Goal: Transaction & Acquisition: Purchase product/service

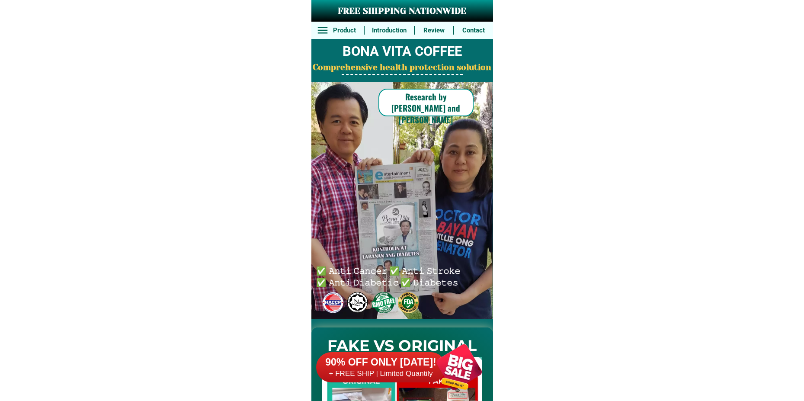
click at [447, 371] on div at bounding box center [459, 367] width 68 height 68
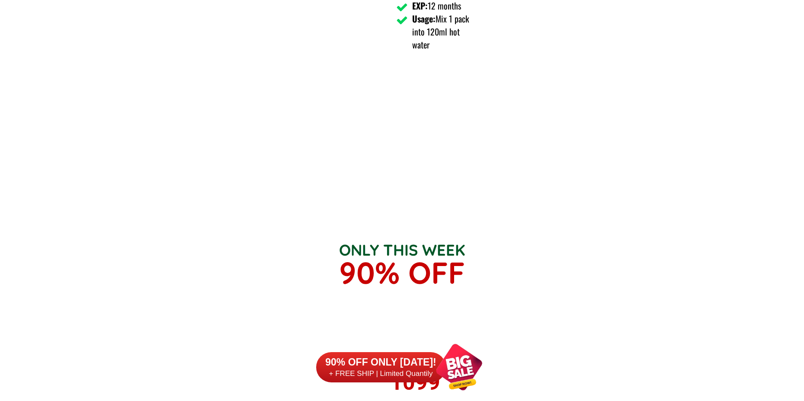
scroll to position [6364, 0]
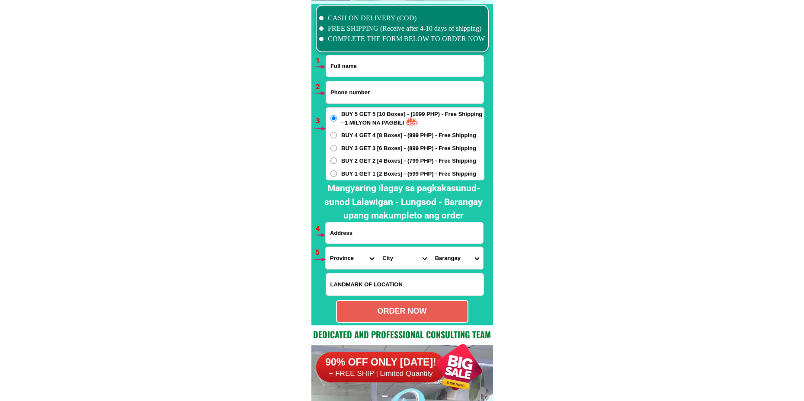
click at [352, 63] on input "Input full_name" at bounding box center [405, 65] width 158 height 21
paste input "[PERSON_NAME]"
type input "[PERSON_NAME]"
click at [357, 93] on input "Input phone_number" at bounding box center [405, 92] width 158 height 22
paste input "09123524963"
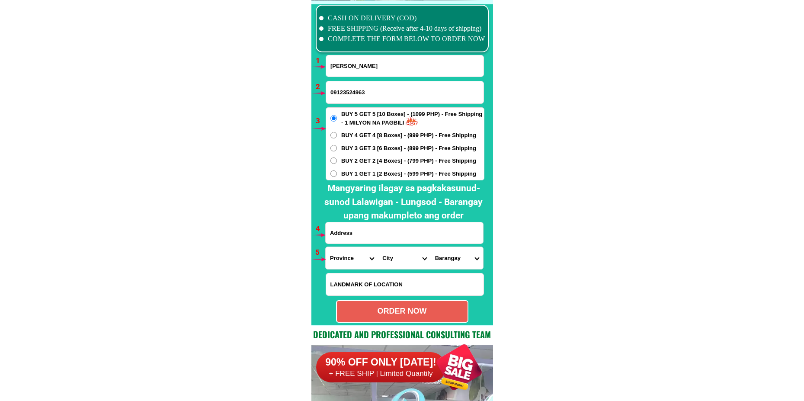
type input "09123524963"
click at [370, 230] on input "Input address" at bounding box center [405, 232] width 158 height 21
paste input "sitio bagong sibow pag asa barangay manggahan [PERSON_NAME] Rizal"
type input "sitio bagong sibow pag asa barangay manggahan [PERSON_NAME] Rizal"
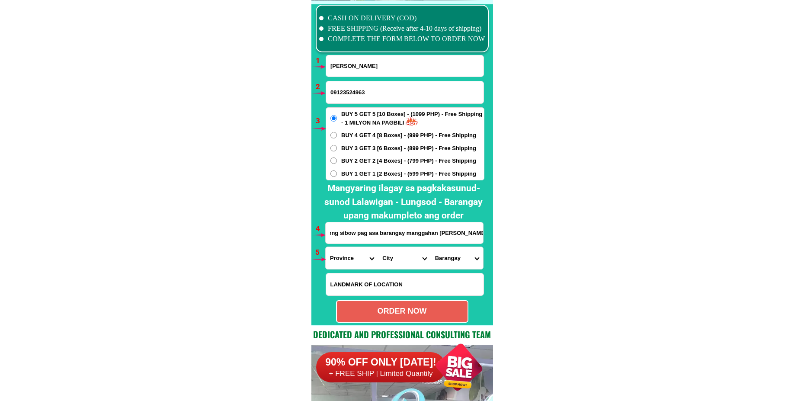
scroll to position [0, 0]
click at [354, 178] on div "BUY 5 GET 5 [10 Boxes] - (1099 PHP) - Free Shipping - 1 MILYON NA PAGBILI BUY 4…" at bounding box center [405, 143] width 159 height 73
click at [357, 168] on div "BUY 5 GET 5 [10 Boxes] - (1099 PHP) - Free Shipping - 1 MILYON NA PAGBILI BUY 4…" at bounding box center [405, 143] width 159 height 73
click at [345, 175] on span "BUY 1 GET 1 [2 Boxes] - (599 PHP) - Free Shipping" at bounding box center [408, 174] width 135 height 9
click at [337, 175] on input "BUY 1 GET 1 [2 Boxes] - (599 PHP) - Free Shipping" at bounding box center [334, 174] width 6 height 6
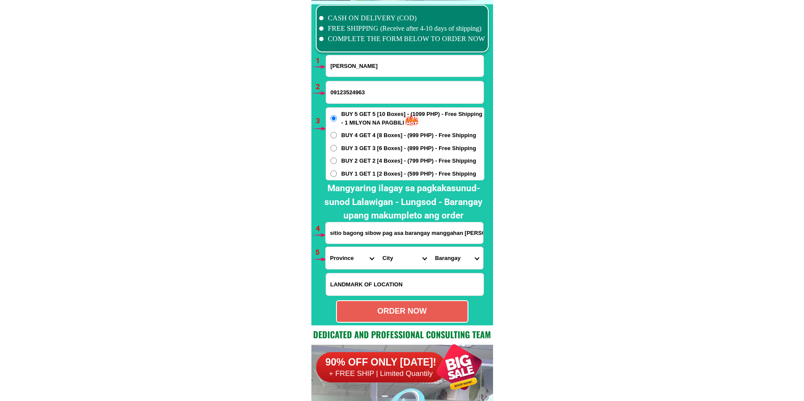
radio input "true"
drag, startPoint x: 329, startPoint y: 255, endPoint x: 335, endPoint y: 254, distance: 6.1
click at [329, 255] on select "Province [GEOGRAPHIC_DATA] [GEOGRAPHIC_DATA] [GEOGRAPHIC_DATA] [GEOGRAPHIC_DATA…" at bounding box center [352, 258] width 52 height 22
select select "63_993"
click at [326, 247] on select "Province [GEOGRAPHIC_DATA] [GEOGRAPHIC_DATA] [GEOGRAPHIC_DATA] [GEOGRAPHIC_DATA…" at bounding box center [352, 258] width 52 height 22
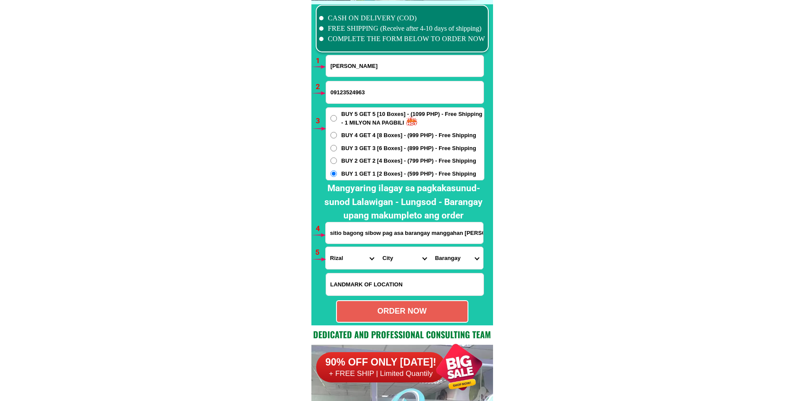
click at [391, 251] on select "City Angono Antipolo-city [GEOGRAPHIC_DATA] [GEOGRAPHIC_DATA] [GEOGRAPHIC_DATA]…" at bounding box center [404, 258] width 52 height 22
select select "63_9933587"
click at [378, 247] on select "City Angono Antipolo-city [GEOGRAPHIC_DATA] [GEOGRAPHIC_DATA] [GEOGRAPHIC_DATA]…" at bounding box center [404, 258] width 52 height 22
drag, startPoint x: 461, startPoint y: 257, endPoint x: 460, endPoint y: 248, distance: 9.1
click at [460, 256] on select "Barangay Balite (pob.) [GEOGRAPHIC_DATA][PERSON_NAME] Mascap [PERSON_NAME][GEOG…" at bounding box center [457, 258] width 52 height 22
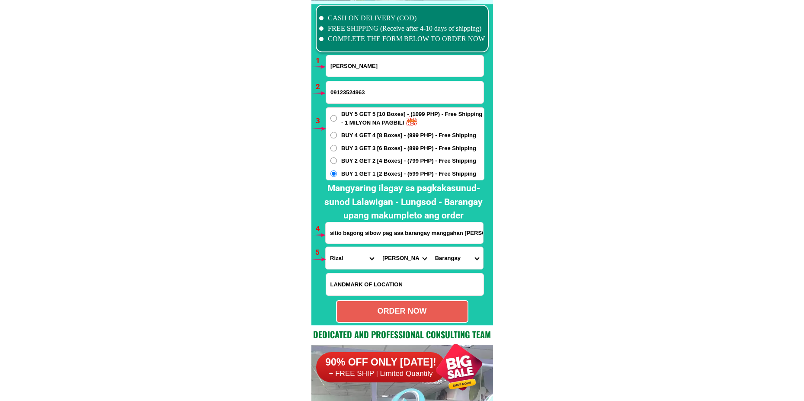
select select "63_99335877337"
click at [431, 247] on select "Barangay Balite (pob.) [GEOGRAPHIC_DATA][PERSON_NAME] Mascap [PERSON_NAME][GEOG…" at bounding box center [457, 258] width 52 height 22
click at [394, 312] on div "ORDER NOW" at bounding box center [402, 312] width 131 height 12
type input "09123524963"
type input "sitio bagong sibow pag asa barangay manggahan [PERSON_NAME] Rizal"
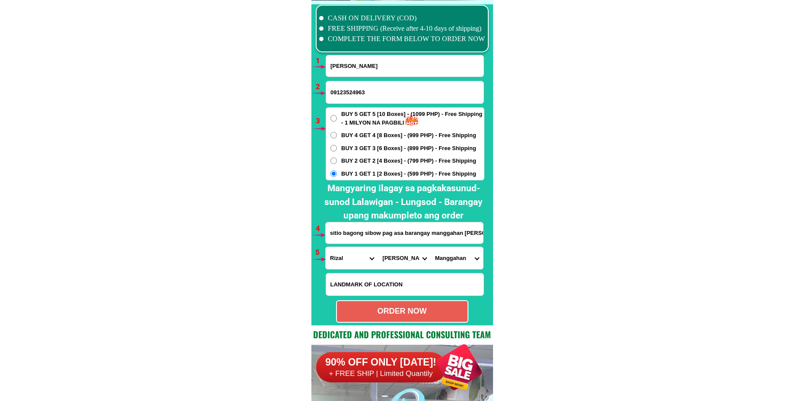
radio input "true"
click at [360, 68] on input "[PERSON_NAME]" at bounding box center [405, 65] width 158 height 21
paste input "[PERSON_NAME]"
type input "[PERSON_NAME]"
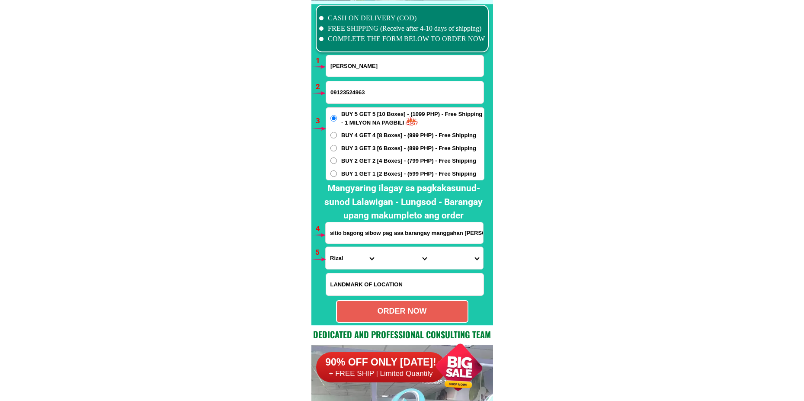
click at [351, 87] on input "09123524963" at bounding box center [405, 92] width 158 height 22
paste input "09212405366"
type input "09212405366"
click at [351, 149] on span "BUY 3 GET 3 [6 Boxes] - (899 PHP) - Free Shipping" at bounding box center [408, 148] width 135 height 9
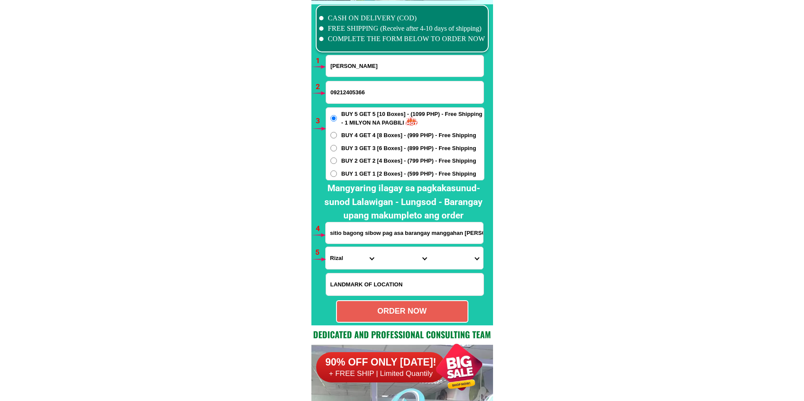
click at [337, 149] on input "BUY 3 GET 3 [6 Boxes] - (899 PHP) - Free Shipping" at bounding box center [334, 148] width 6 height 6
radio input "true"
click at [355, 238] on input "Input address" at bounding box center [405, 232] width 158 height 21
paste input "San,Rimigio ,Lambusan Cebu. Sitio-[GEOGRAPHIC_DATA]."
type input "San,Rimigio ,Lambusan Cebu. Sitio-[GEOGRAPHIC_DATA]."
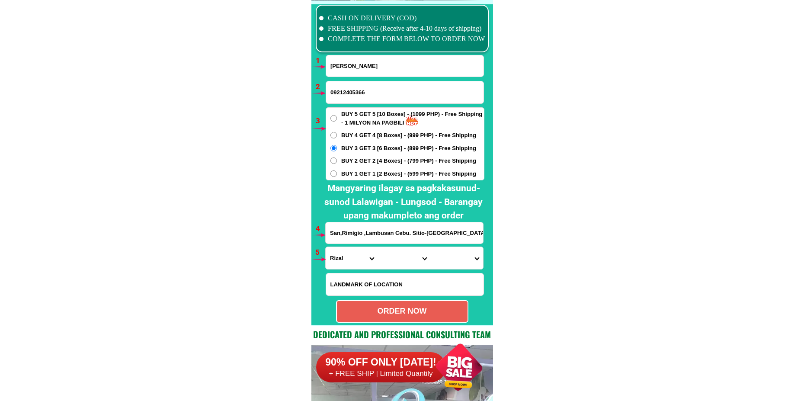
drag, startPoint x: 462, startPoint y: 230, endPoint x: 250, endPoint y: 242, distance: 212.4
click at [346, 263] on select "Province [GEOGRAPHIC_DATA] [GEOGRAPHIC_DATA] [GEOGRAPHIC_DATA] [GEOGRAPHIC_DATA…" at bounding box center [352, 258] width 52 height 22
select select "63_8"
click at [326, 247] on select "Province [GEOGRAPHIC_DATA] [GEOGRAPHIC_DATA] [GEOGRAPHIC_DATA] [GEOGRAPHIC_DATA…" at bounding box center [352, 258] width 52 height 22
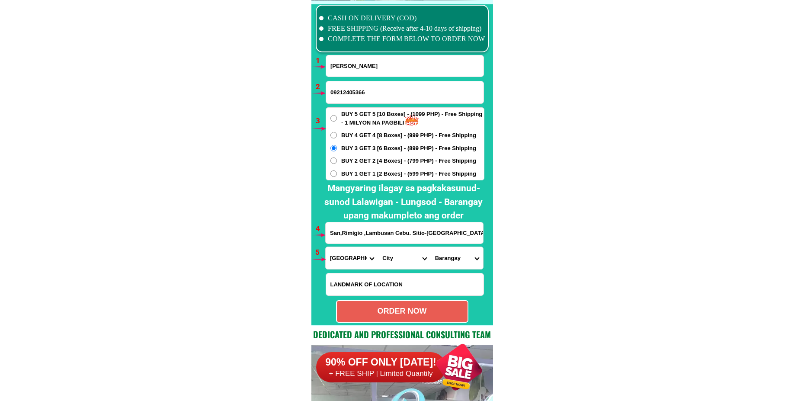
drag, startPoint x: 395, startPoint y: 259, endPoint x: 395, endPoint y: 250, distance: 8.7
click at [395, 259] on select "City Alcoy [GEOGRAPHIC_DATA] [GEOGRAPHIC_DATA] [GEOGRAPHIC_DATA] [GEOGRAPHIC_DA…" at bounding box center [404, 258] width 52 height 22
drag, startPoint x: 558, startPoint y: 205, endPoint x: 554, endPoint y: 187, distance: 18.2
drag, startPoint x: 391, startPoint y: 264, endPoint x: 398, endPoint y: 249, distance: 16.1
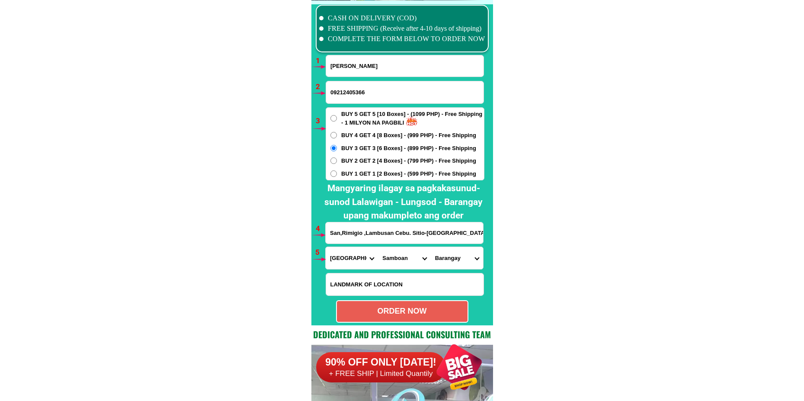
click at [391, 264] on select "City Alcoy [GEOGRAPHIC_DATA] [GEOGRAPHIC_DATA] [GEOGRAPHIC_DATA] [GEOGRAPHIC_DA…" at bounding box center [404, 258] width 52 height 22
select select "63_87216"
click at [378, 247] on select "City Alcoy [GEOGRAPHIC_DATA] [GEOGRAPHIC_DATA] [GEOGRAPHIC_DATA] [GEOGRAPHIC_DA…" at bounding box center [404, 258] width 52 height 22
click at [457, 252] on select "Barangay Anapog Argawanon Bagtic Bancasan Batad Busogon Calambua Canagahan Dapd…" at bounding box center [457, 258] width 52 height 22
select select "63_872169929"
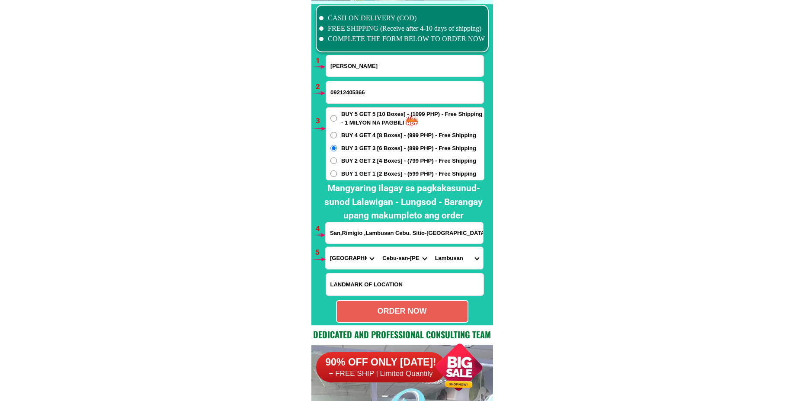
click at [431, 247] on select "Barangay Anapog Argawanon Bagtic Bancasan Batad Busogon Calambua Canagahan Dapd…" at bounding box center [457, 258] width 52 height 22
click at [437, 310] on div "ORDER NOW" at bounding box center [402, 312] width 131 height 12
type input "[PERSON_NAME]"
radio input "true"
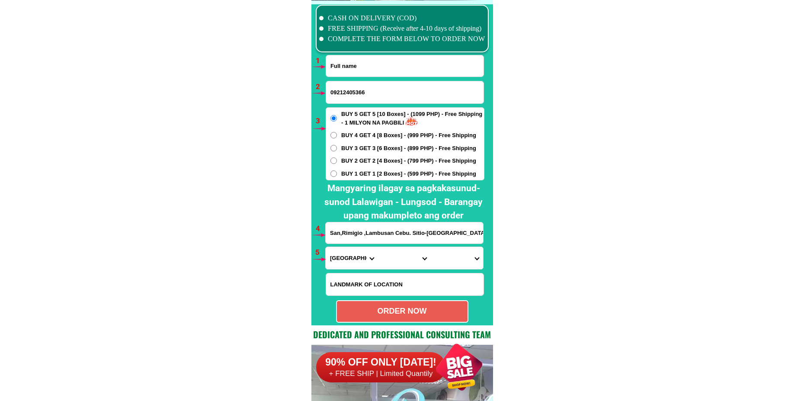
click at [352, 68] on input "Input full_name" at bounding box center [405, 65] width 158 height 21
paste input "[PERSON_NAME]."
type input "[PERSON_NAME]."
click at [365, 97] on input "09212405366" at bounding box center [405, 92] width 158 height 22
paste input "09284522160"
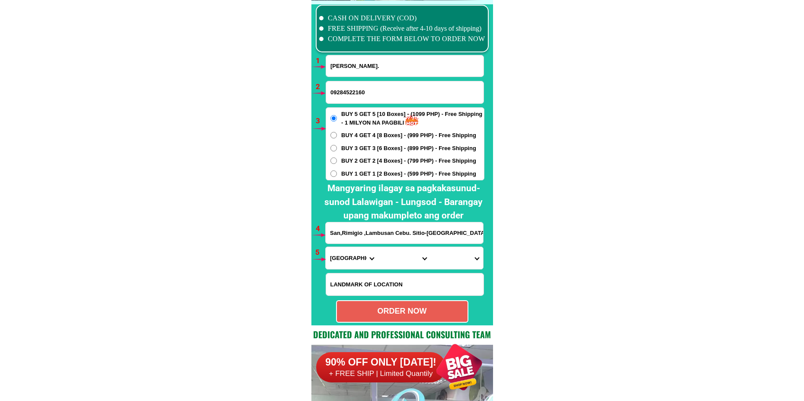
type input "09284522160"
click at [353, 232] on input "Input address" at bounding box center [405, 232] width 158 height 21
paste input "# 1 tulip [GEOGRAPHIC_DATA] .near [GEOGRAPHIC_DATA] or [GEOGRAPHIC_DATA]."
type input "# 1 tulip [GEOGRAPHIC_DATA] .near [GEOGRAPHIC_DATA] or [GEOGRAPHIC_DATA]."
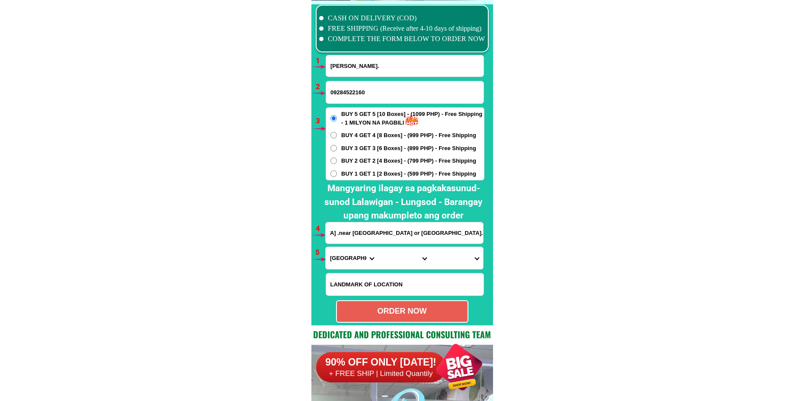
scroll to position [0, 0]
drag, startPoint x: 356, startPoint y: 251, endPoint x: 354, endPoint y: 255, distance: 5.1
click at [354, 255] on select "Province [GEOGRAPHIC_DATA] [GEOGRAPHIC_DATA] [GEOGRAPHIC_DATA] [GEOGRAPHIC_DATA…" at bounding box center [352, 258] width 52 height 22
select select "63_219"
click at [326, 247] on select "Province [GEOGRAPHIC_DATA] [GEOGRAPHIC_DATA] [GEOGRAPHIC_DATA] [GEOGRAPHIC_DATA…" at bounding box center [352, 258] width 52 height 22
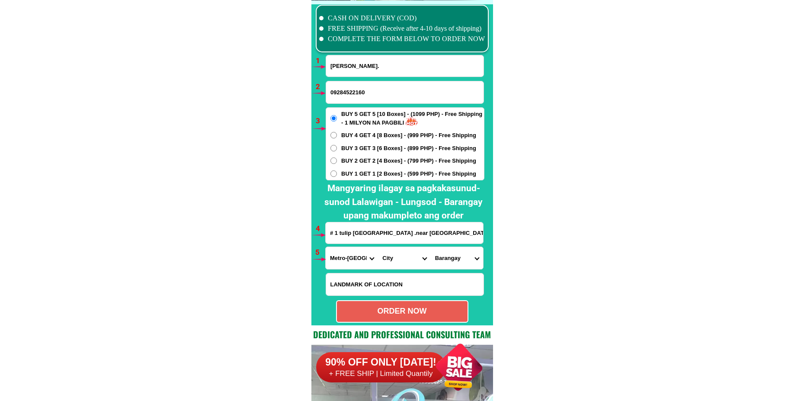
click at [396, 265] on select "City [GEOGRAPHIC_DATA] [GEOGRAPHIC_DATA] [GEOGRAPHIC_DATA] [GEOGRAPHIC_DATA]-ci…" at bounding box center [404, 258] width 52 height 22
select select "63_2194070"
click at [378, 247] on select "City [GEOGRAPHIC_DATA] [GEOGRAPHIC_DATA] [GEOGRAPHIC_DATA] [GEOGRAPHIC_DATA]-ci…" at bounding box center [404, 258] width 52 height 22
drag, startPoint x: 437, startPoint y: 262, endPoint x: 445, endPoint y: 249, distance: 15.1
click at [437, 262] on select "Barangay [PERSON_NAME] [PERSON_NAME] [PERSON_NAME] Bagbag Bago bantay Bagong li…" at bounding box center [457, 258] width 52 height 22
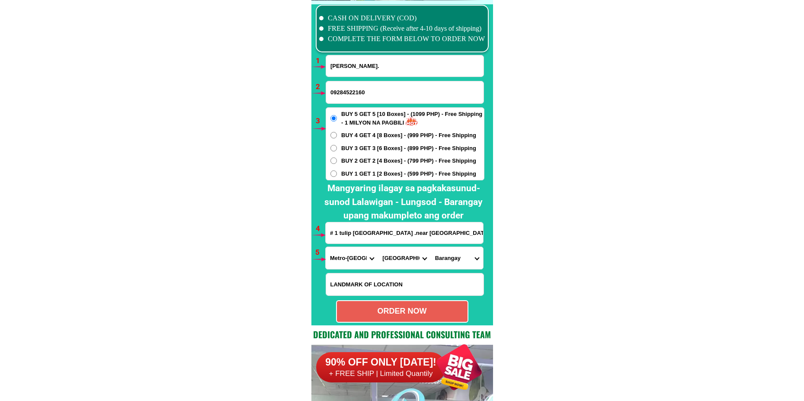
select select "63_21940706535"
click at [431, 247] on select "Barangay [PERSON_NAME] [PERSON_NAME] [PERSON_NAME] Bagbag Bago bantay Bagong li…" at bounding box center [457, 258] width 52 height 22
click at [386, 308] on div "ORDER NOW" at bounding box center [402, 312] width 131 height 12
radio input "true"
